Goal: Find contact information: Find contact information

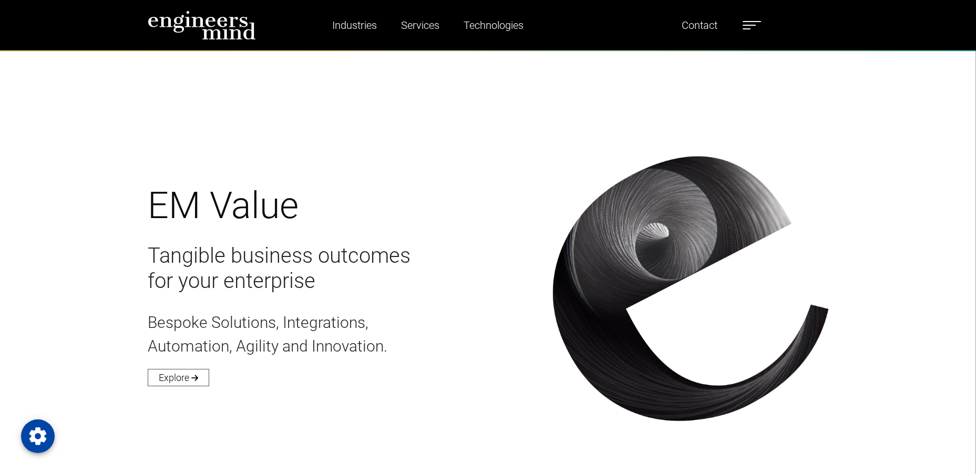
scroll to position [2998, 0]
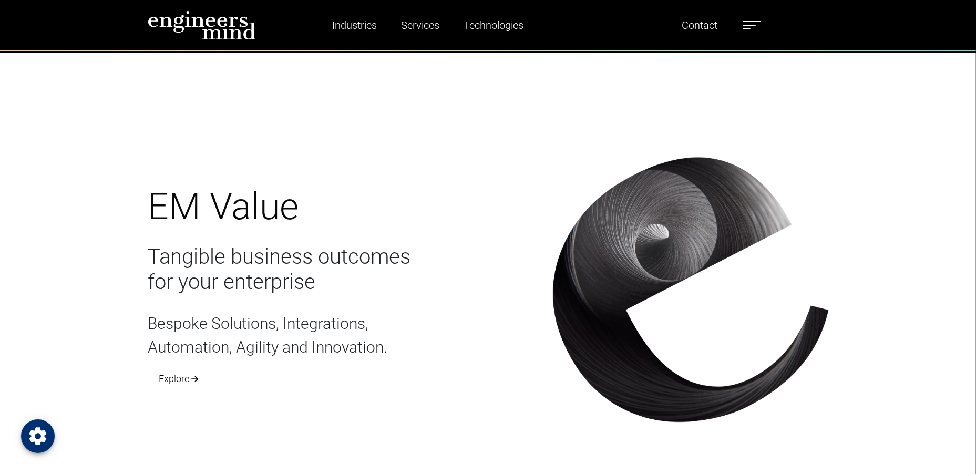
click at [38, 433] on icon "Open Privacy Settings" at bounding box center [37, 435] width 17 height 17
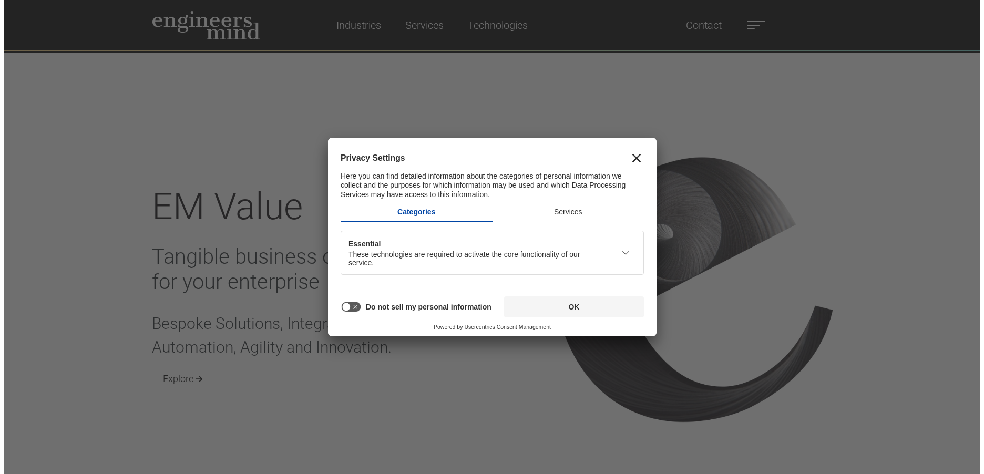
scroll to position [3003, 0]
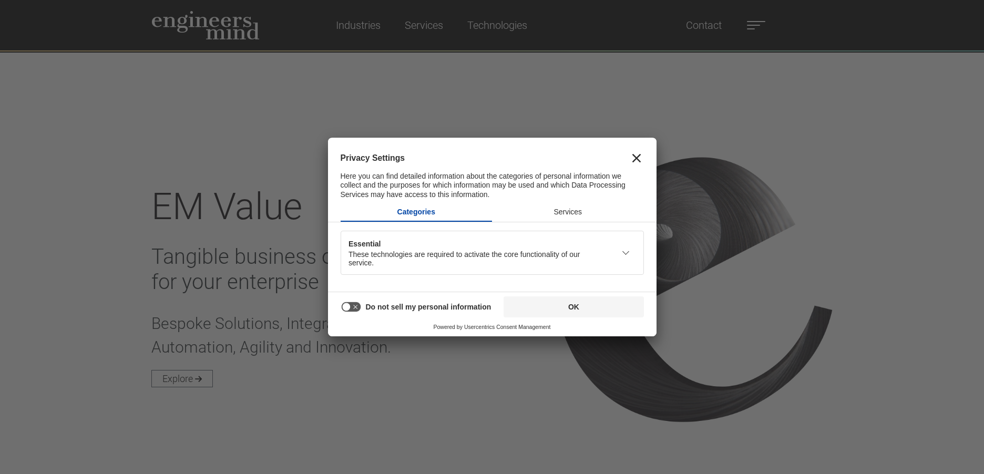
click at [583, 217] on button "Services" at bounding box center [568, 211] width 152 height 17
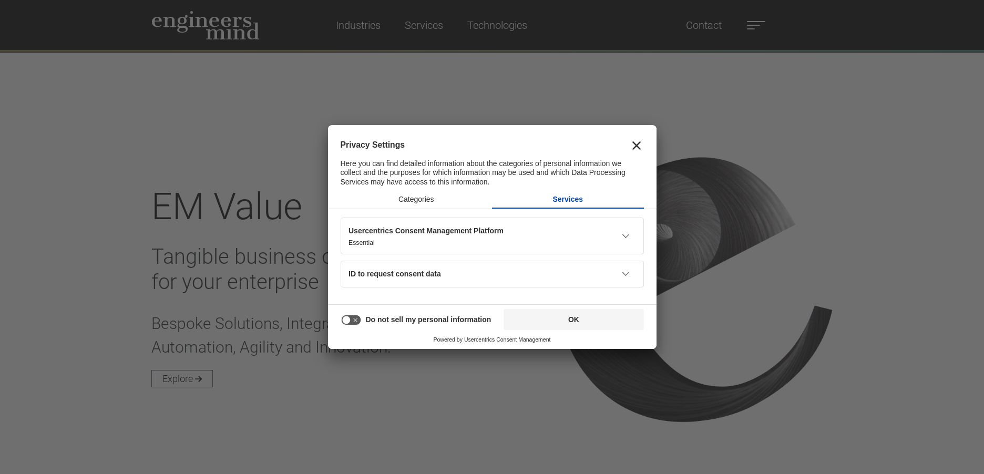
click at [576, 249] on button "Usercentrics Consent Management Platform Essential" at bounding box center [476, 236] width 269 height 34
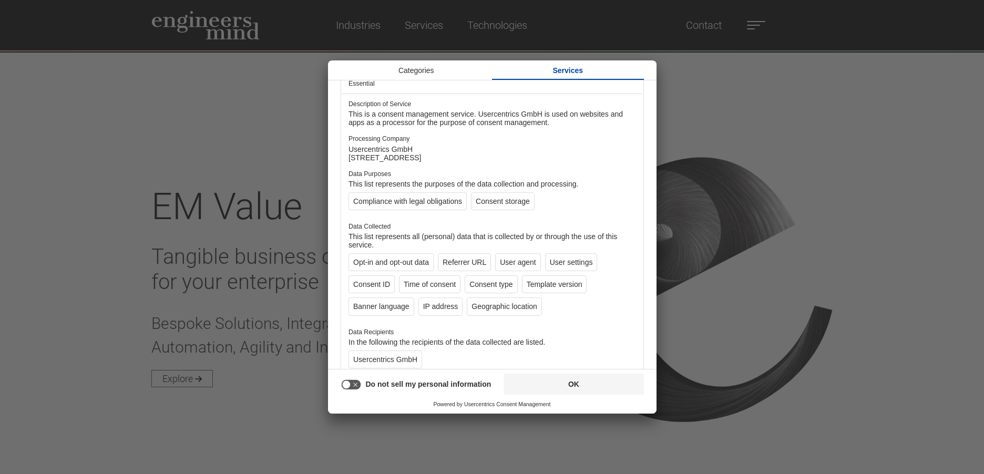
scroll to position [0, 0]
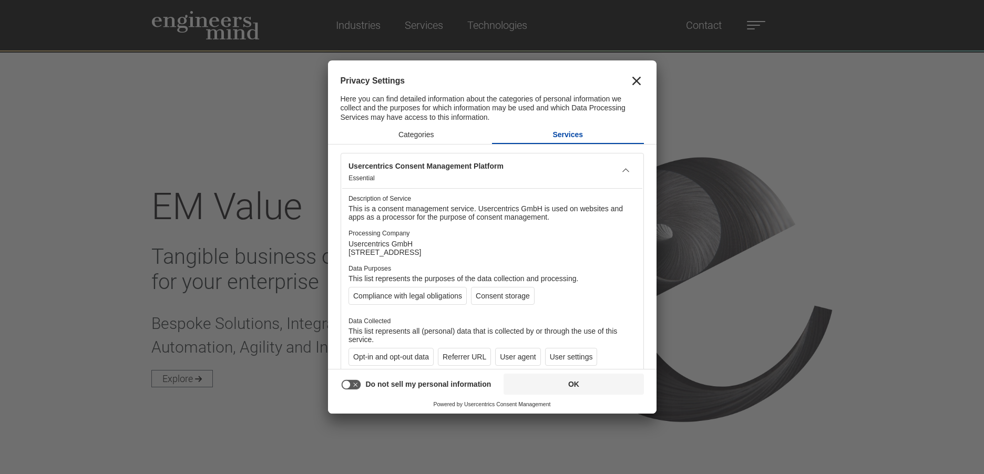
click at [421, 136] on button "Categories" at bounding box center [417, 134] width 152 height 17
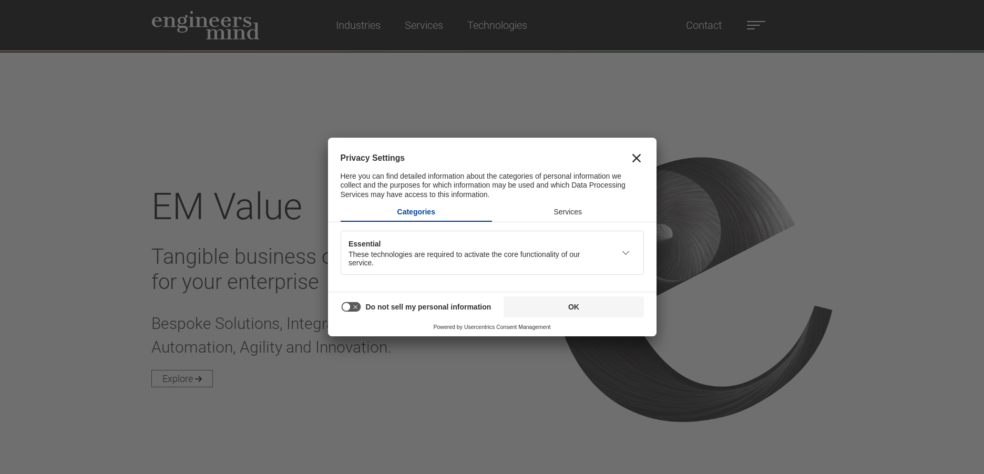
click at [638, 158] on icon "Close" at bounding box center [637, 158] width 8 height 8
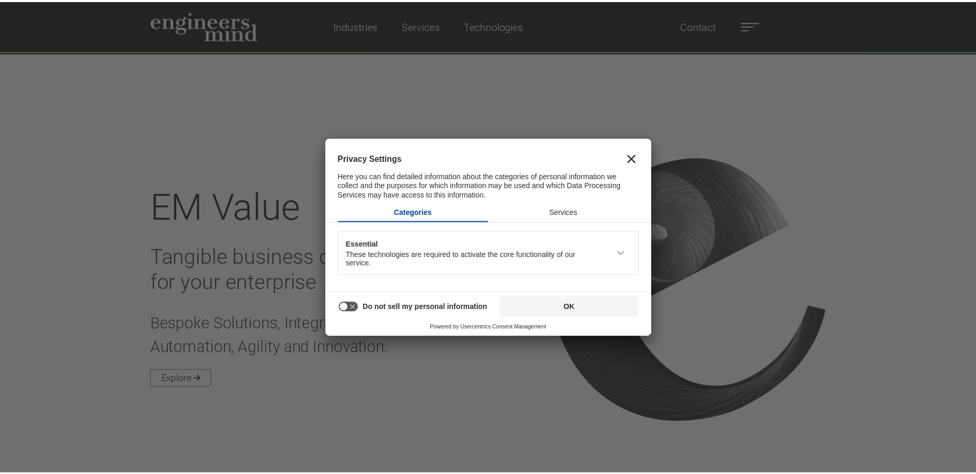
scroll to position [2998, 0]
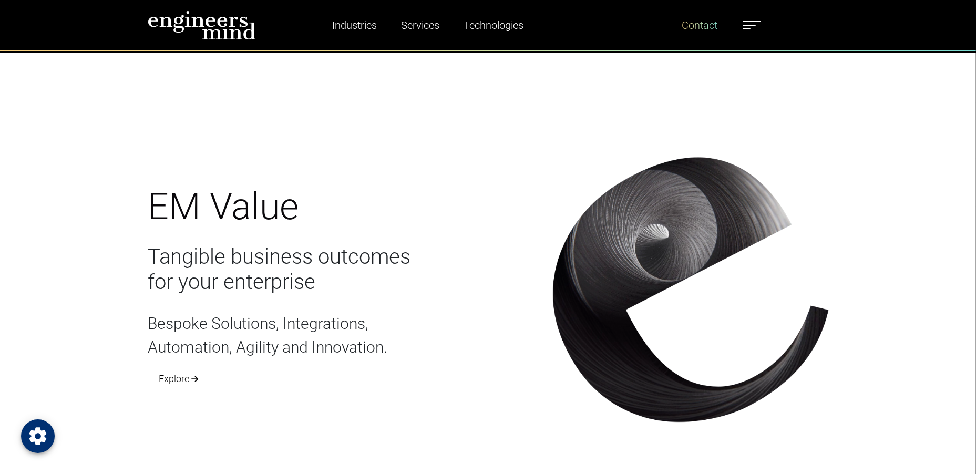
click at [706, 32] on link "Contact" at bounding box center [700, 25] width 44 height 24
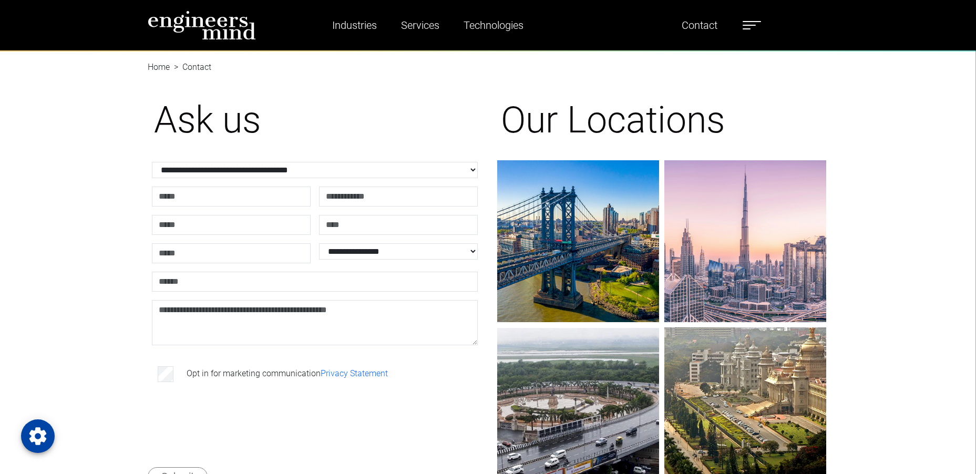
click at [215, 31] on img at bounding box center [202, 25] width 108 height 29
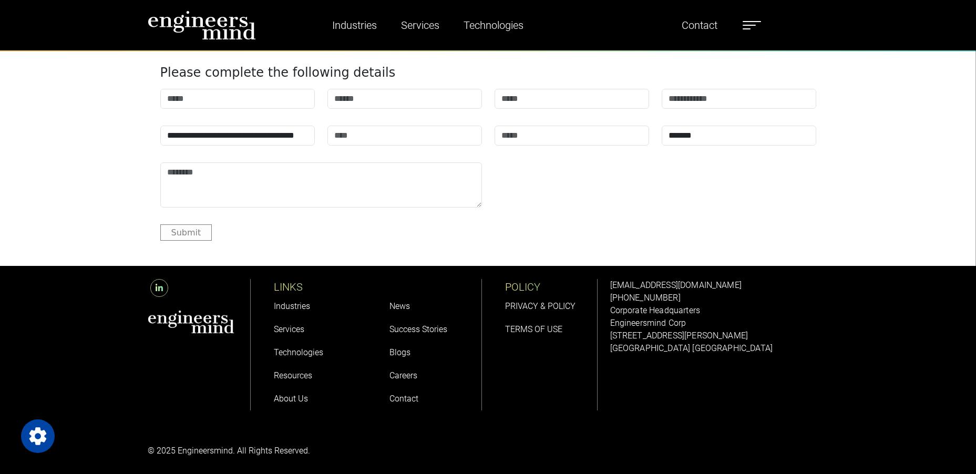
scroll to position [4118, 0]
